Goal: Information Seeking & Learning: Understand process/instructions

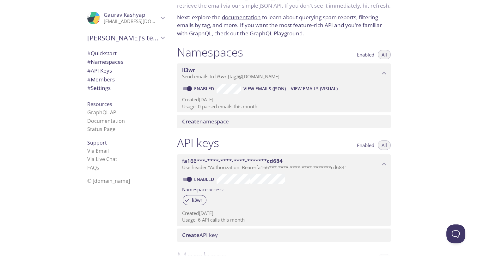
scroll to position [40, 0]
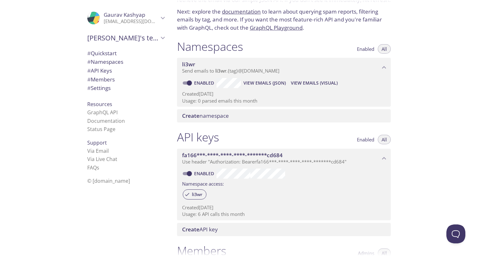
click at [294, 159] on span "Use header "Authorization: Bearer fa166***-****-****-****-*******cd684 "" at bounding box center [264, 162] width 164 height 6
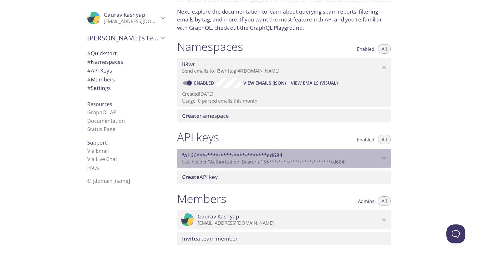
click at [294, 159] on span "Use header "Authorization: Bearer fa166***-****-****-****-*******cd684 "" at bounding box center [264, 162] width 164 height 6
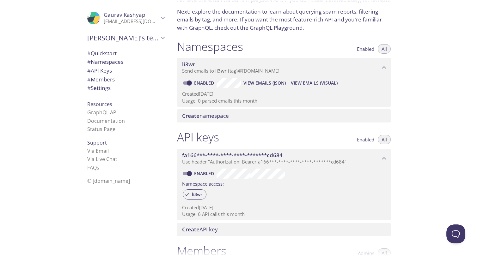
click at [303, 81] on span "View Emails (Visual)" at bounding box center [314, 83] width 47 height 8
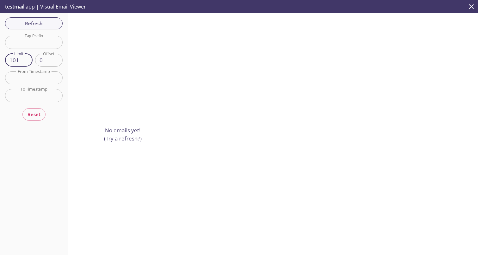
click at [26, 59] on input "101" at bounding box center [19, 60] width 28 height 13
type input "100"
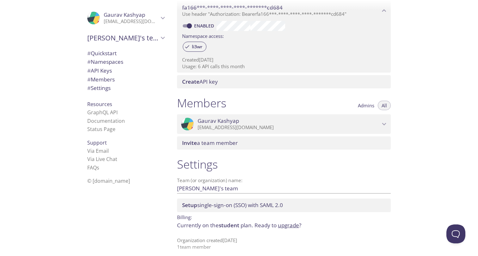
scroll to position [188, 0]
click at [110, 127] on link "Status Page" at bounding box center [101, 129] width 28 height 7
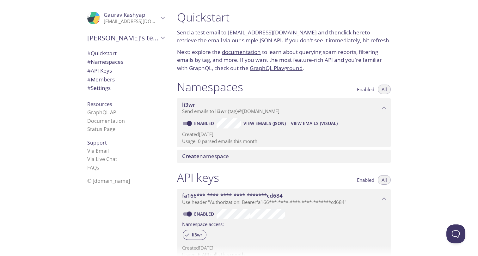
scroll to position [0, 0]
click at [389, 85] on button "All" at bounding box center [384, 89] width 13 height 9
click at [367, 89] on span "Enabled" at bounding box center [365, 89] width 17 height 0
click at [385, 89] on span "All" at bounding box center [384, 89] width 5 height 0
click at [112, 110] on link "GraphQL API" at bounding box center [102, 112] width 30 height 7
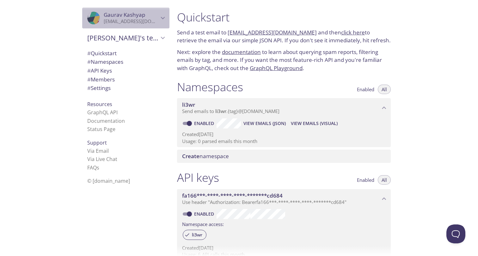
click at [154, 23] on p "[EMAIL_ADDRESS][DOMAIN_NAME]" at bounding box center [131, 21] width 55 height 6
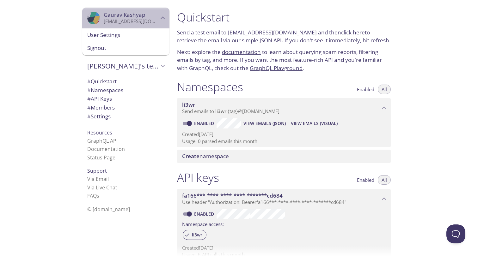
click at [95, 15] on icon "Gaurav Kashyap" at bounding box center [103, 13] width 16 height 7
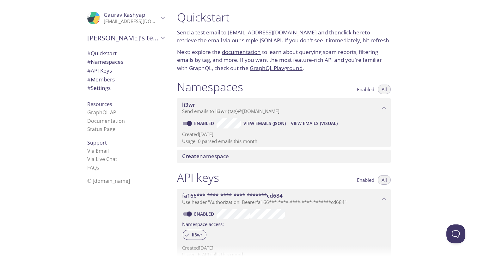
click at [95, 15] on icon "Gaurav Kashyap" at bounding box center [103, 13] width 16 height 7
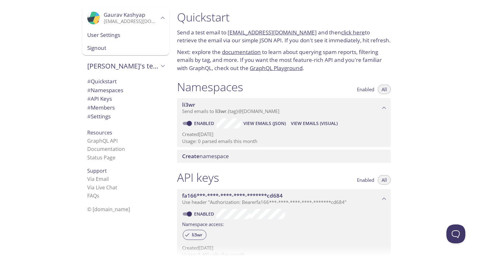
click at [95, 15] on icon "Gaurav Kashyap" at bounding box center [103, 13] width 16 height 7
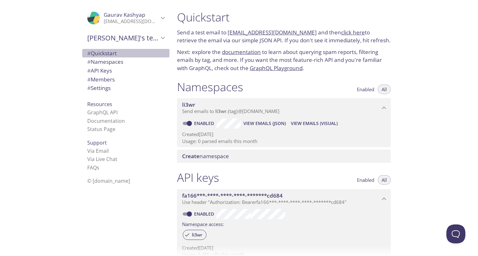
click at [111, 54] on span "# Quickstart" at bounding box center [101, 53] width 29 height 7
